Goal: Transaction & Acquisition: Purchase product/service

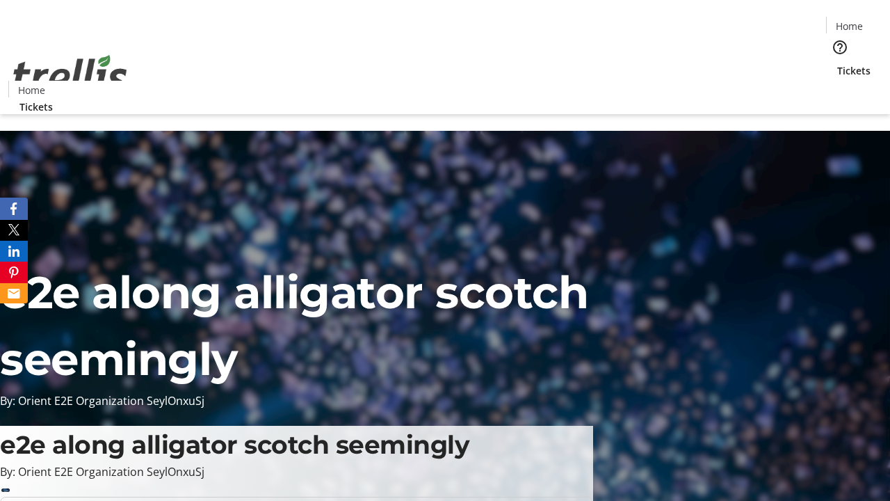
click at [837, 63] on span "Tickets" at bounding box center [853, 70] width 33 height 15
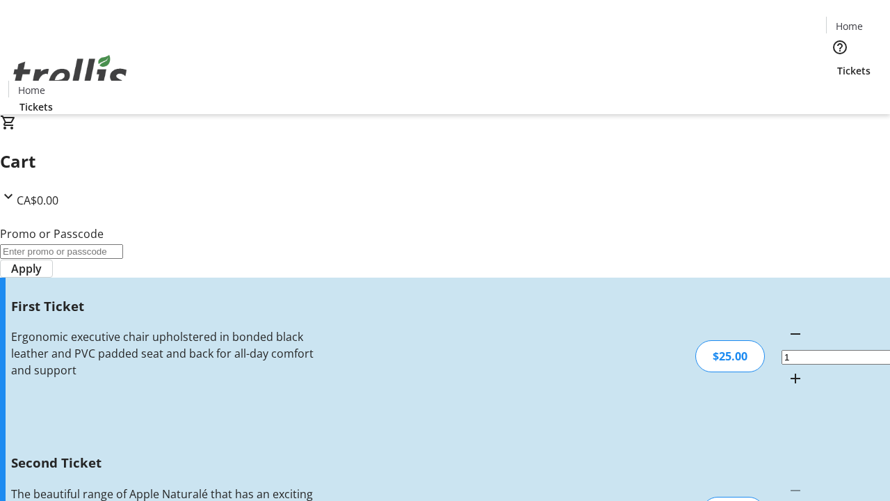
type input "2"
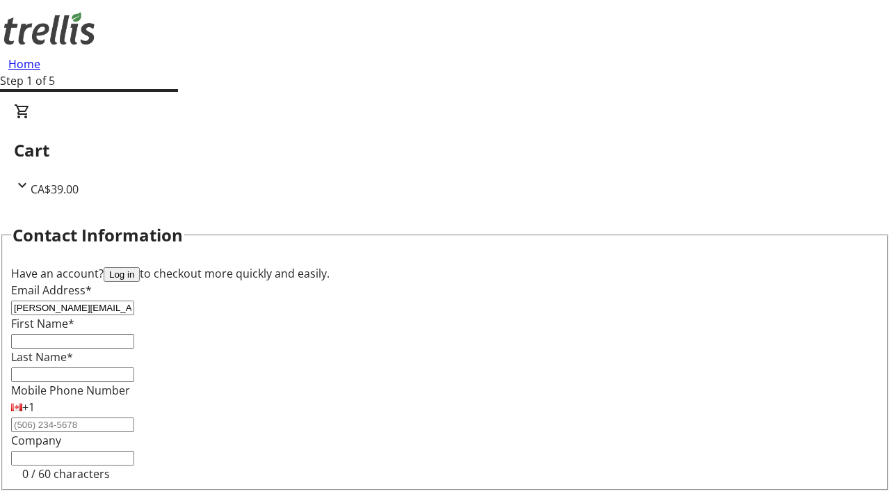
type input "[PERSON_NAME][EMAIL_ADDRESS][DOMAIN_NAME]"
type input "[PERSON_NAME]"
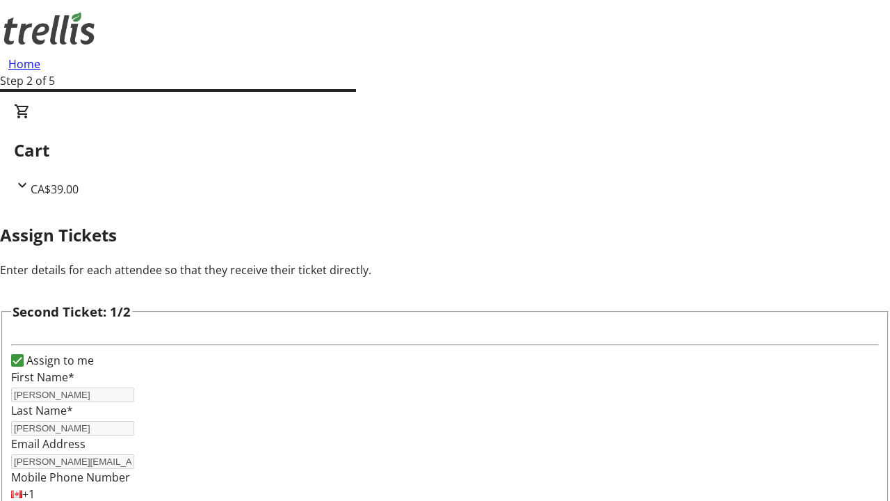
scroll to position [227, 0]
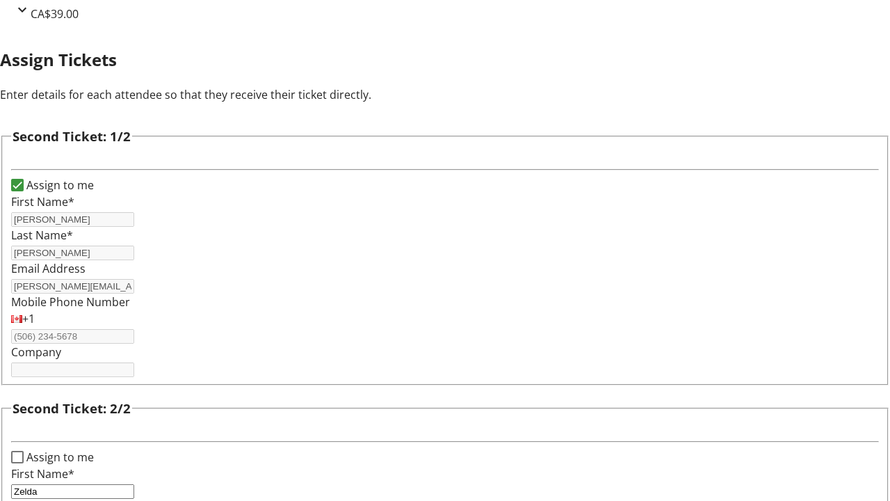
type input "Green"
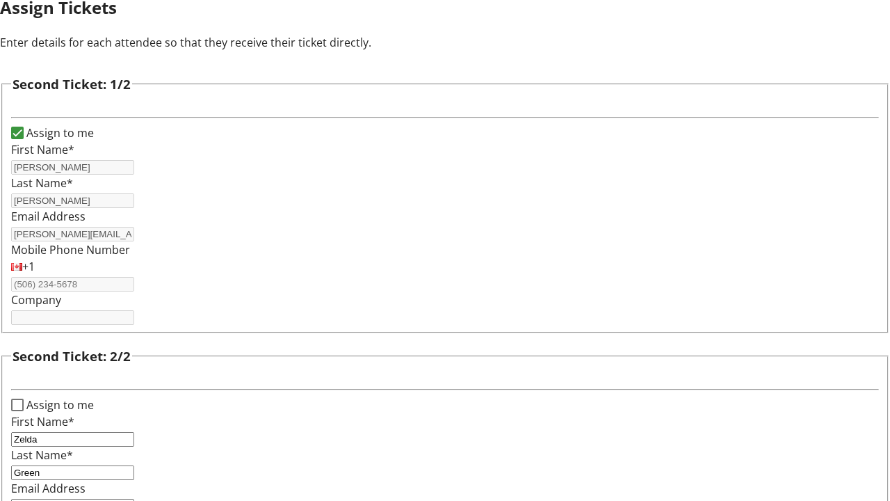
type input "[EMAIL_ADDRESS][DOMAIN_NAME]"
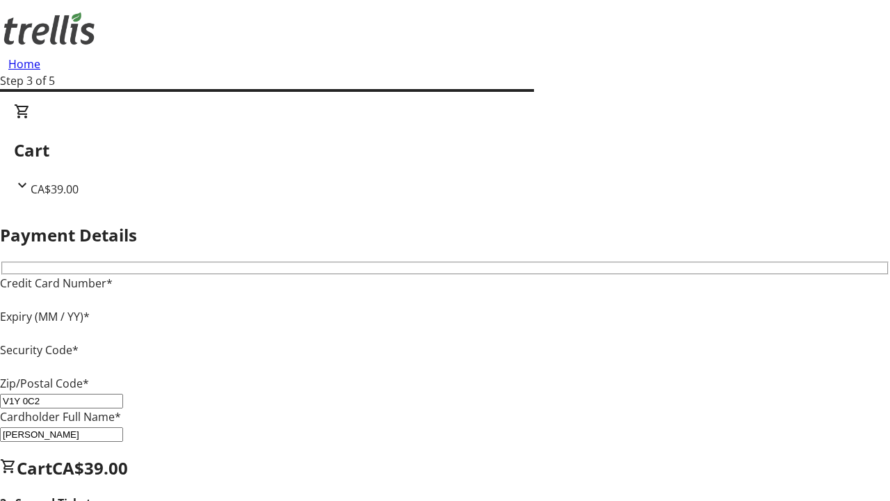
type input "V1Y 0C2"
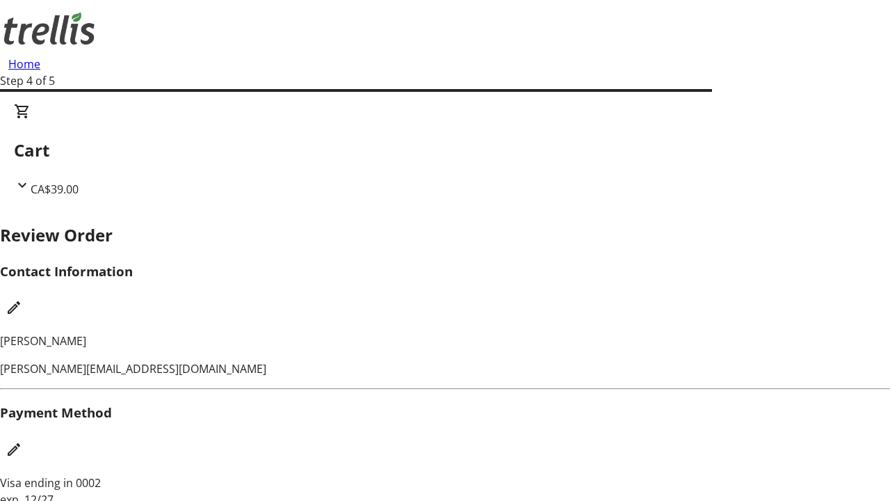
click at [22, 299] on mat-icon "Edit Contact Information" at bounding box center [14, 307] width 17 height 17
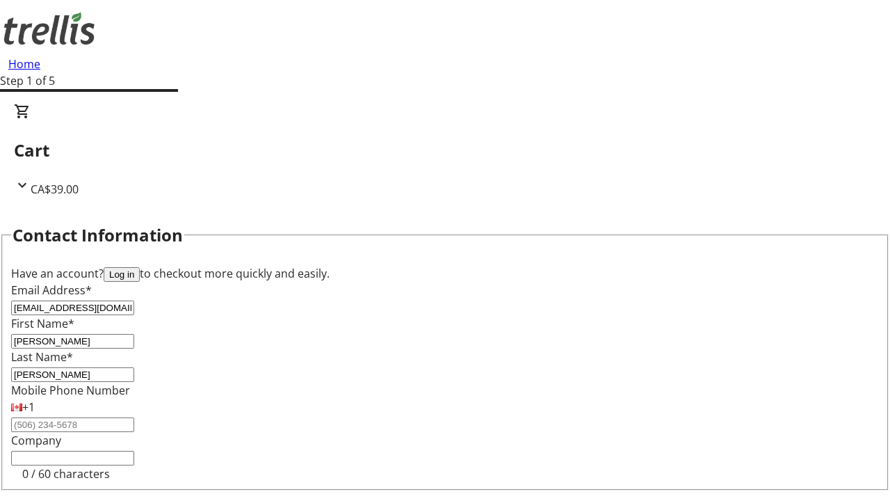
type input "[PERSON_NAME]"
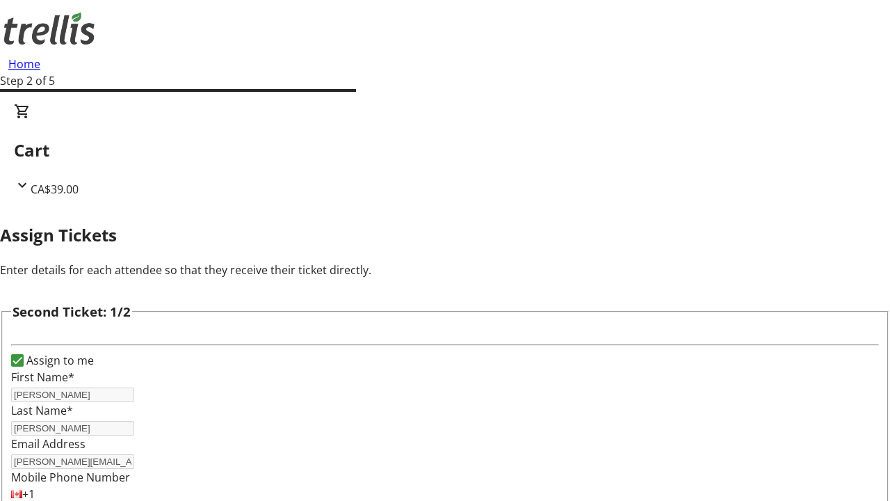
type input "New"
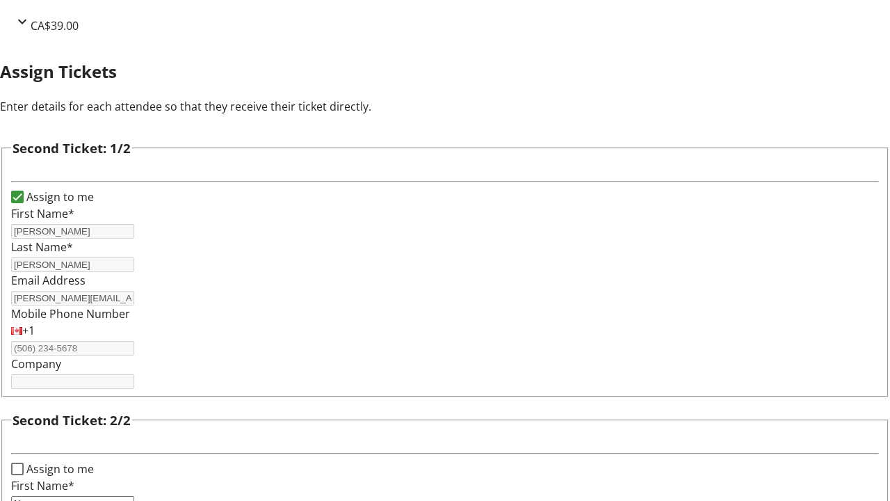
type input "Name"
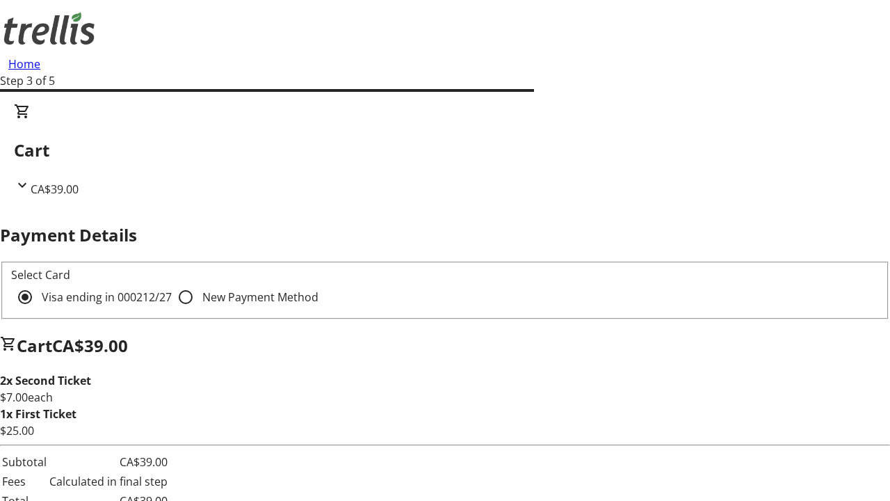
click at [172, 283] on input "New Payment Method" at bounding box center [186, 297] width 28 height 28
radio input "true"
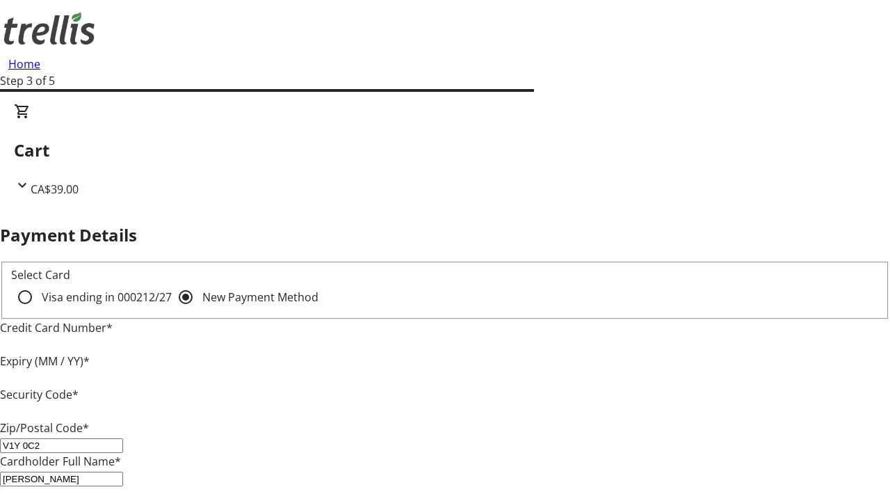
type input "V1Y 0C2"
